Goal: Information Seeking & Learning: Understand process/instructions

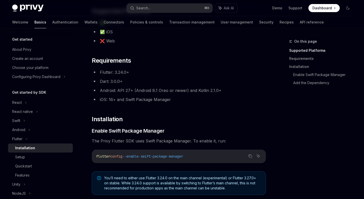
scroll to position [69, 0]
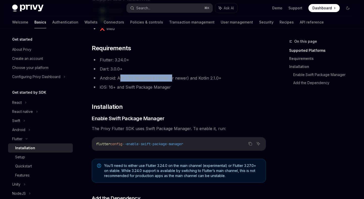
drag, startPoint x: 120, startPoint y: 78, endPoint x: 169, endPoint y: 78, distance: 49.5
click at [169, 78] on li "Android: API 27+ (Android 8.1 Oreo or newer) and Kotlin 2.1.0+" at bounding box center [179, 77] width 174 height 7
drag, startPoint x: 118, startPoint y: 88, endPoint x: 155, endPoint y: 87, distance: 37.1
click at [155, 87] on li "iOS: 16+ and Swift Package Manager" at bounding box center [179, 87] width 174 height 7
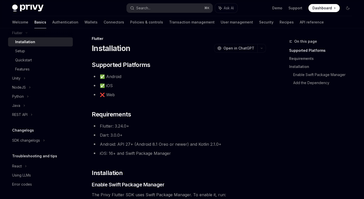
scroll to position [0, 0]
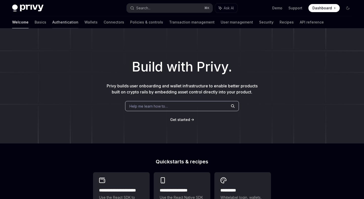
click at [52, 22] on link "Authentication" at bounding box center [65, 22] width 26 height 12
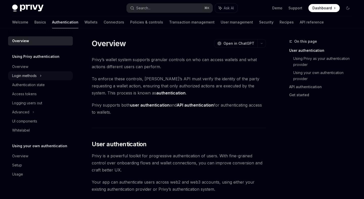
click at [39, 76] on div "Login methods" at bounding box center [40, 75] width 65 height 9
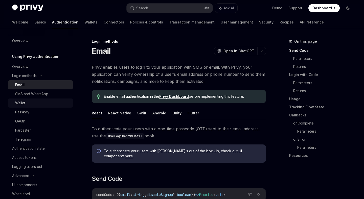
click at [38, 100] on div "Wallet" at bounding box center [42, 103] width 55 height 6
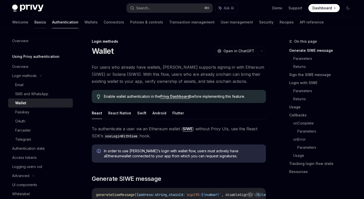
click at [34, 20] on link "Basics" at bounding box center [40, 22] width 12 height 12
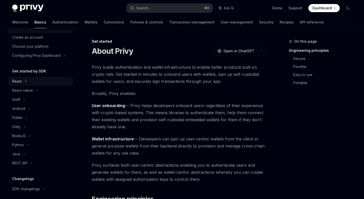
scroll to position [32, 0]
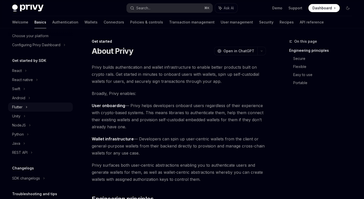
click at [32, 105] on div "Flutter" at bounding box center [40, 106] width 65 height 9
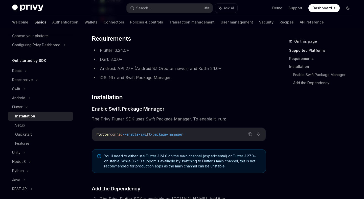
scroll to position [112, 0]
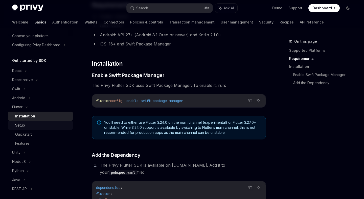
click at [57, 125] on div "Setup" at bounding box center [42, 125] width 55 height 6
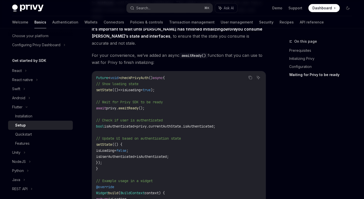
scroll to position [447, 0]
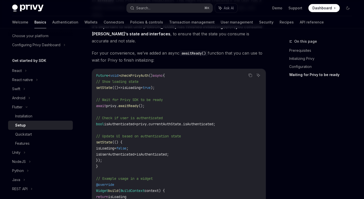
click at [126, 73] on span "checkPrivyAuth" at bounding box center [134, 75] width 28 height 5
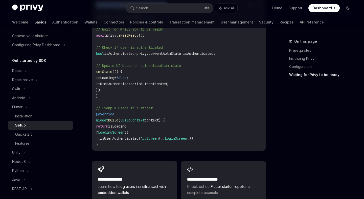
scroll to position [523, 0]
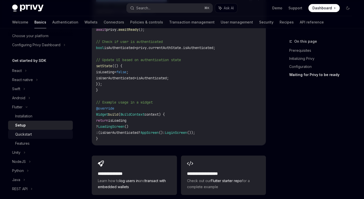
click at [52, 133] on div "Quickstart" at bounding box center [42, 134] width 55 height 6
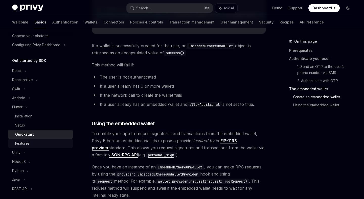
scroll to position [650, 0]
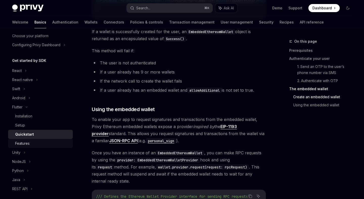
click at [44, 142] on div "Features" at bounding box center [42, 143] width 55 height 6
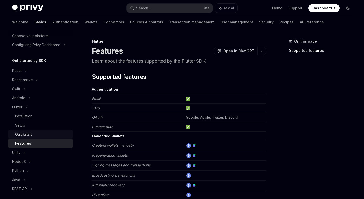
click at [47, 136] on div "Quickstart" at bounding box center [42, 134] width 55 height 6
type textarea "*"
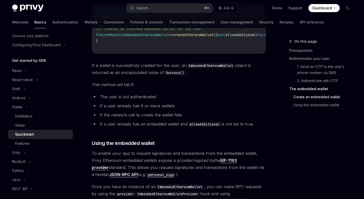
scroll to position [583, 0]
